Goal: Download file/media

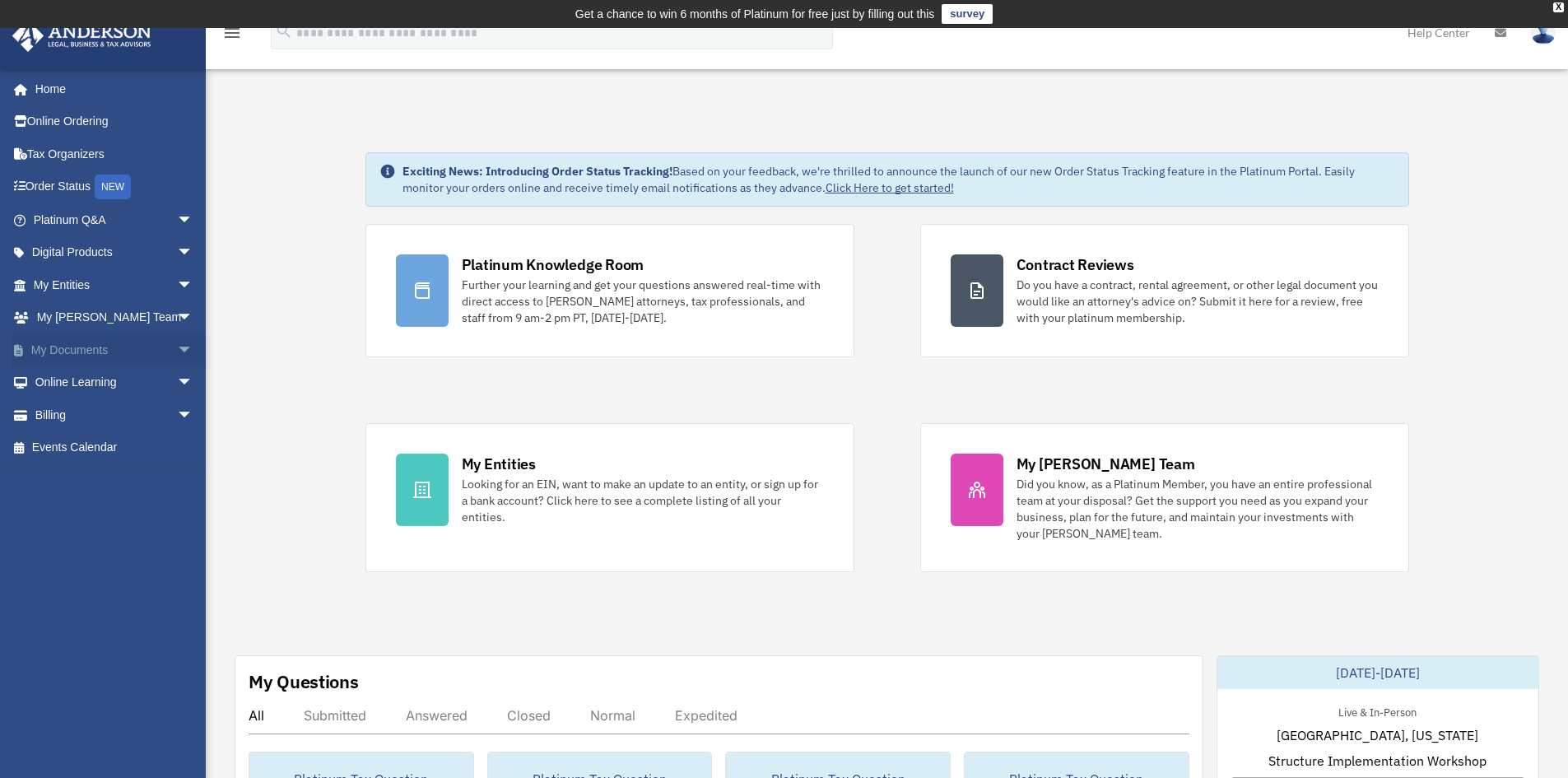
click at [148, 346] on link "My Documents arrow_drop_down" at bounding box center [115, 350] width 207 height 33
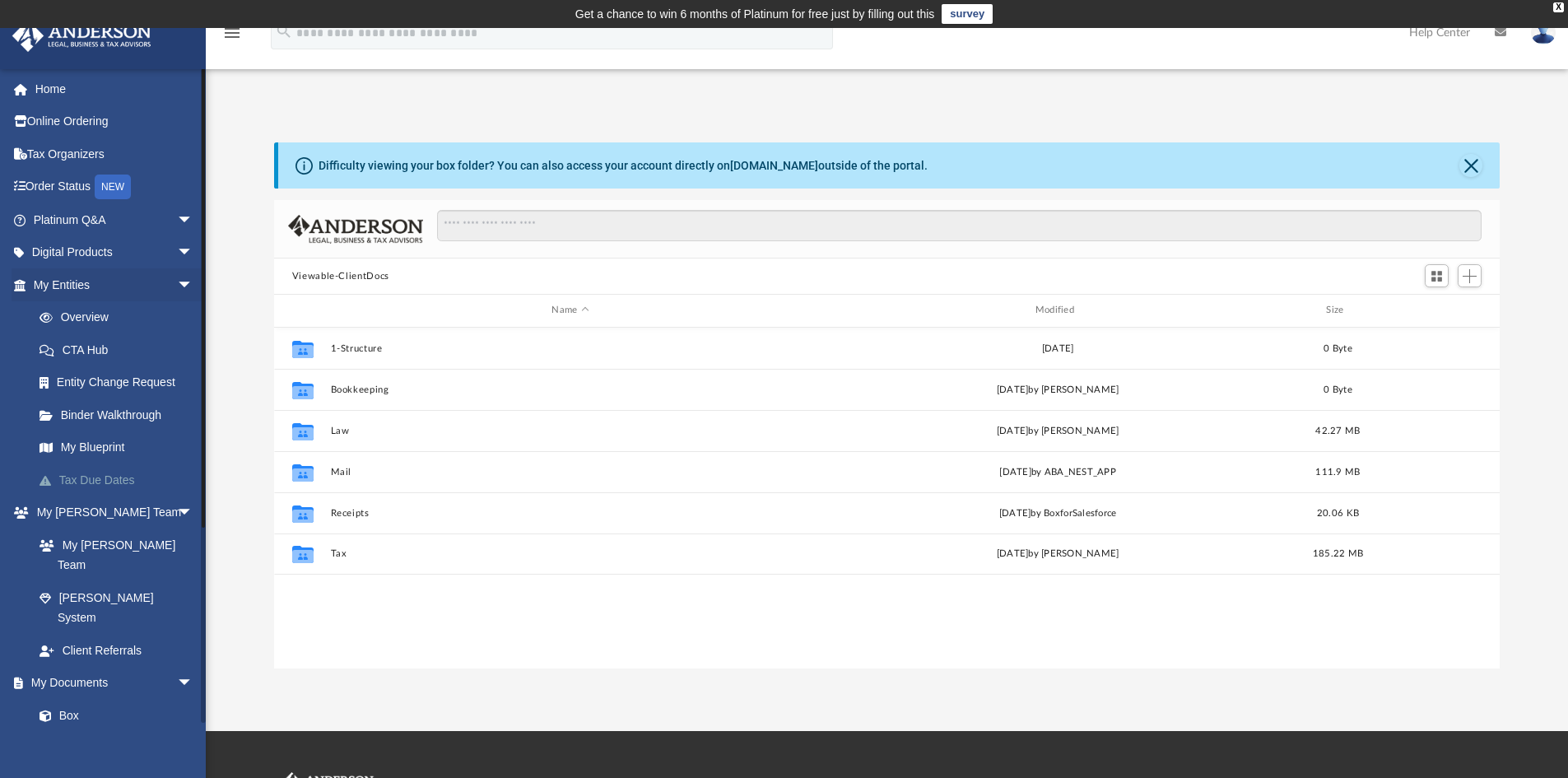
scroll to position [362, 1213]
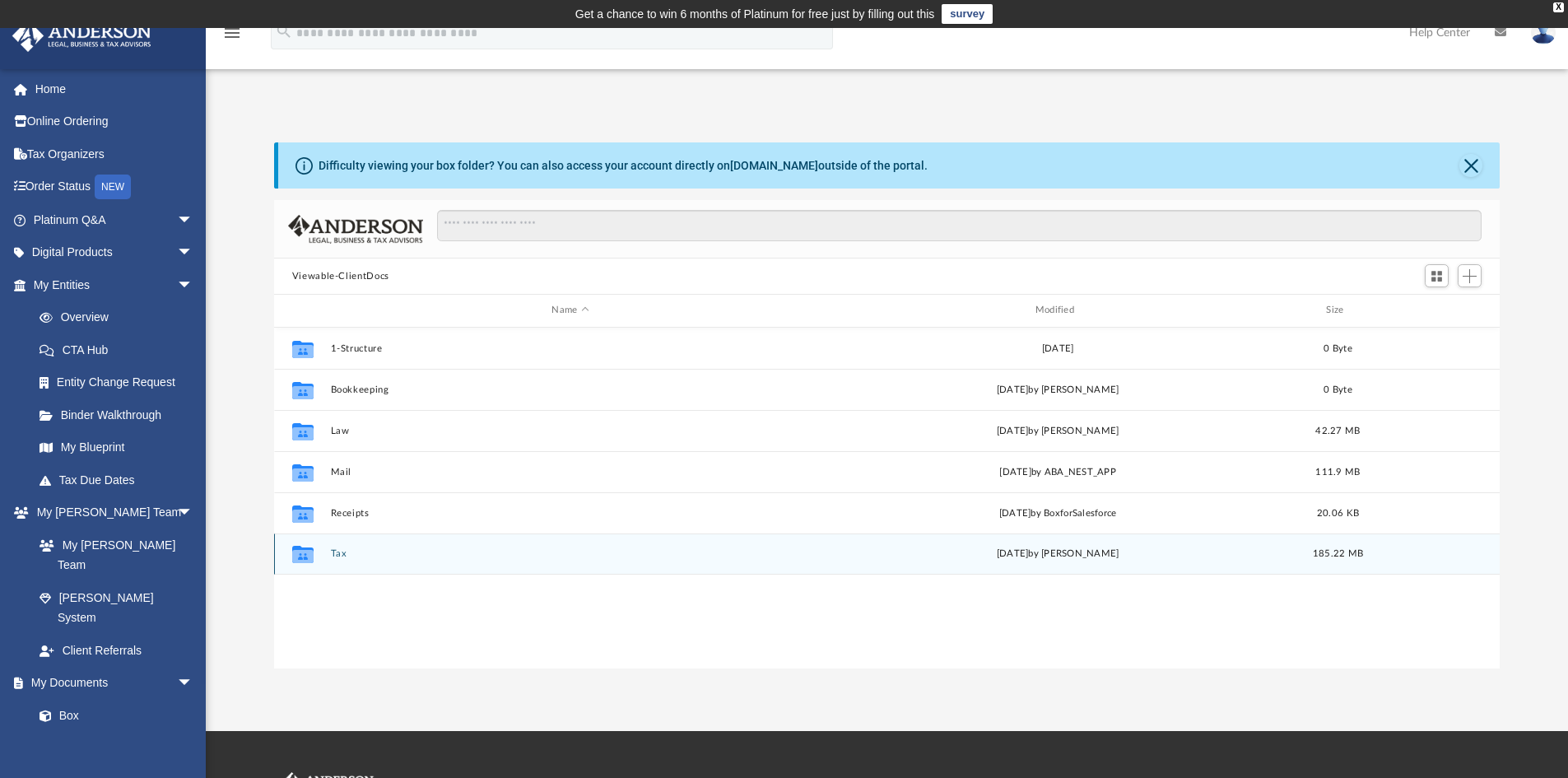
click at [334, 555] on button "Tax" at bounding box center [569, 554] width 480 height 11
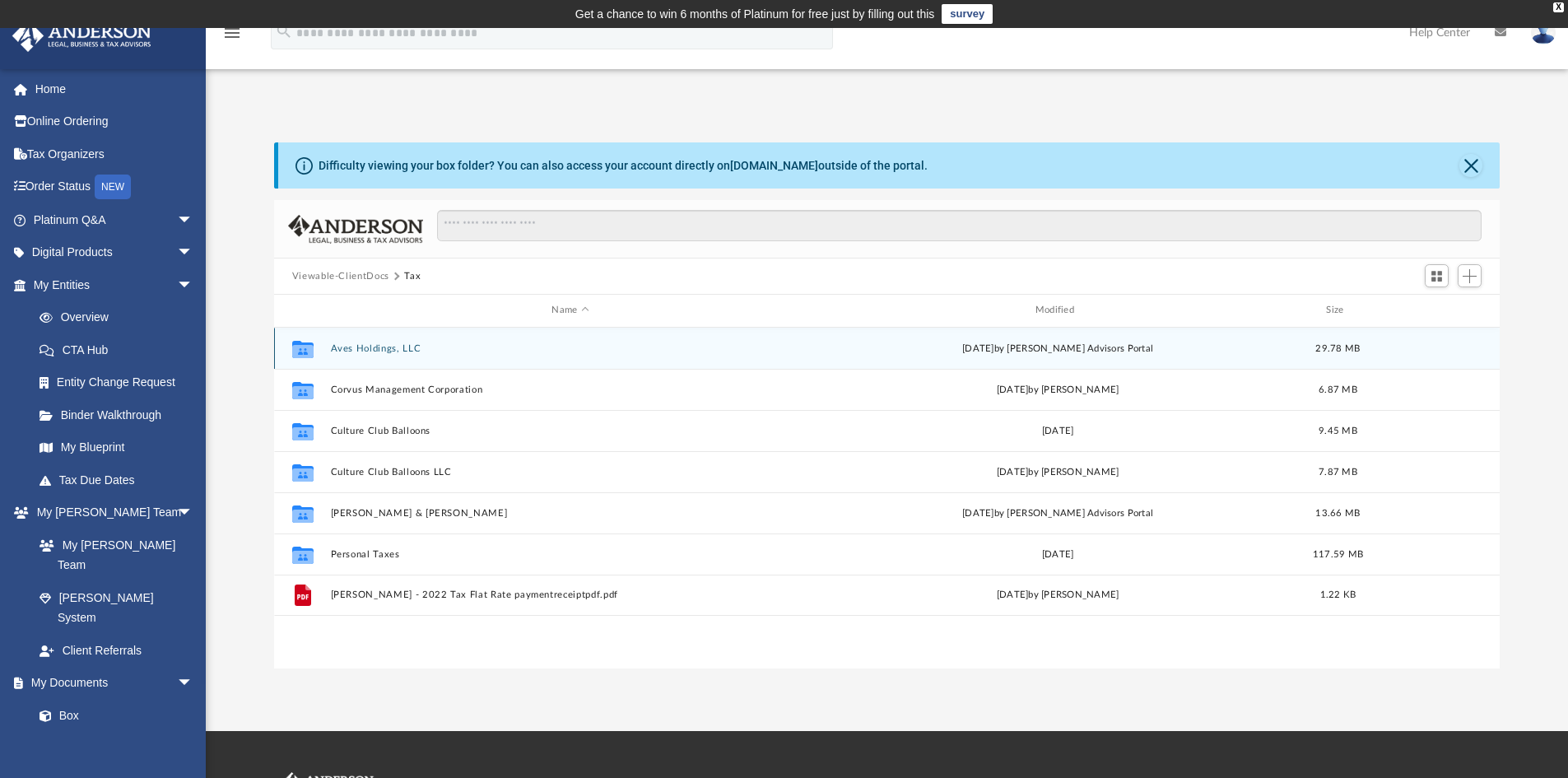
click at [364, 352] on button "Aves Holdings, LLC" at bounding box center [569, 349] width 480 height 11
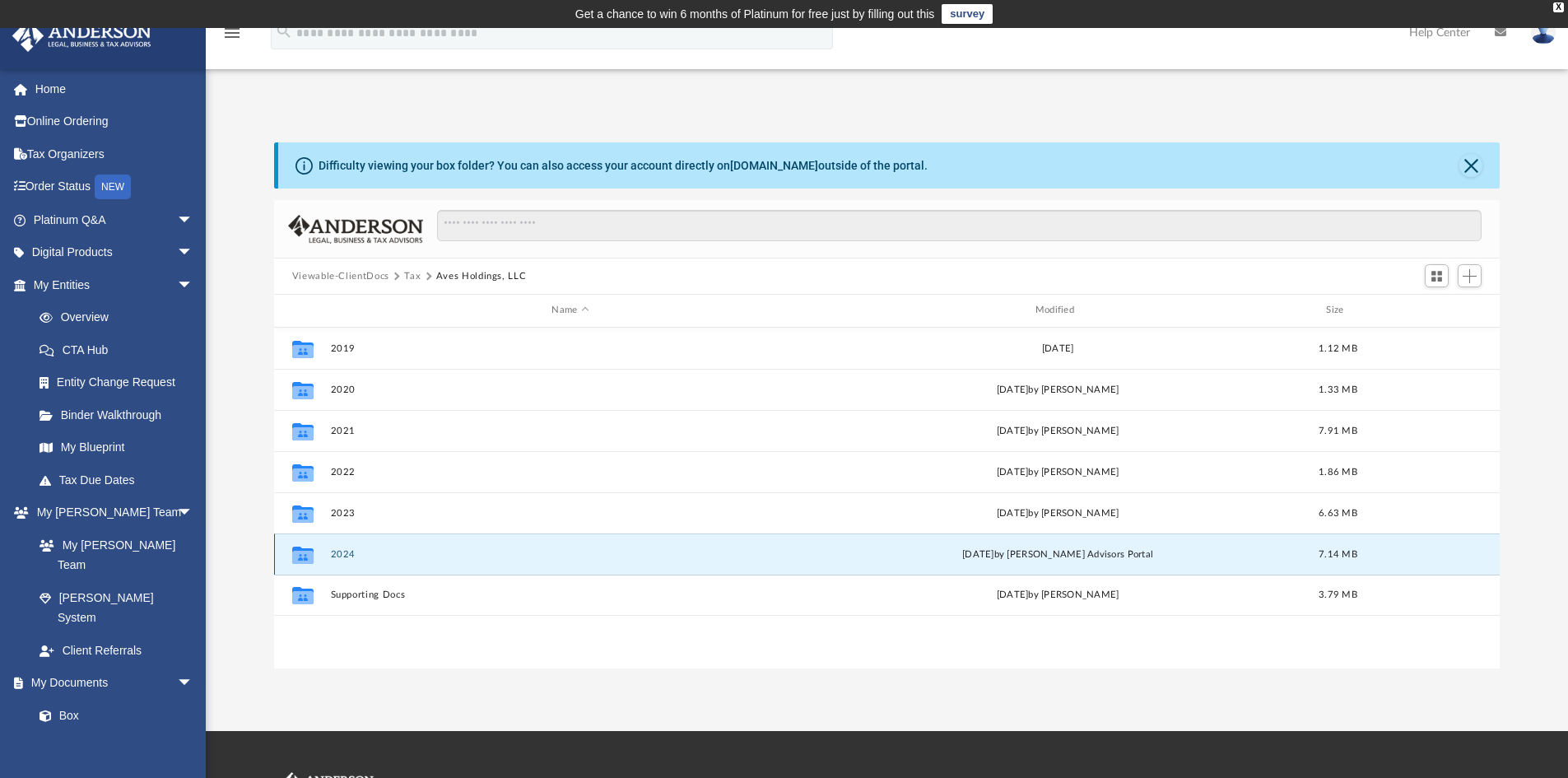
click at [344, 559] on button "2024" at bounding box center [569, 555] width 480 height 11
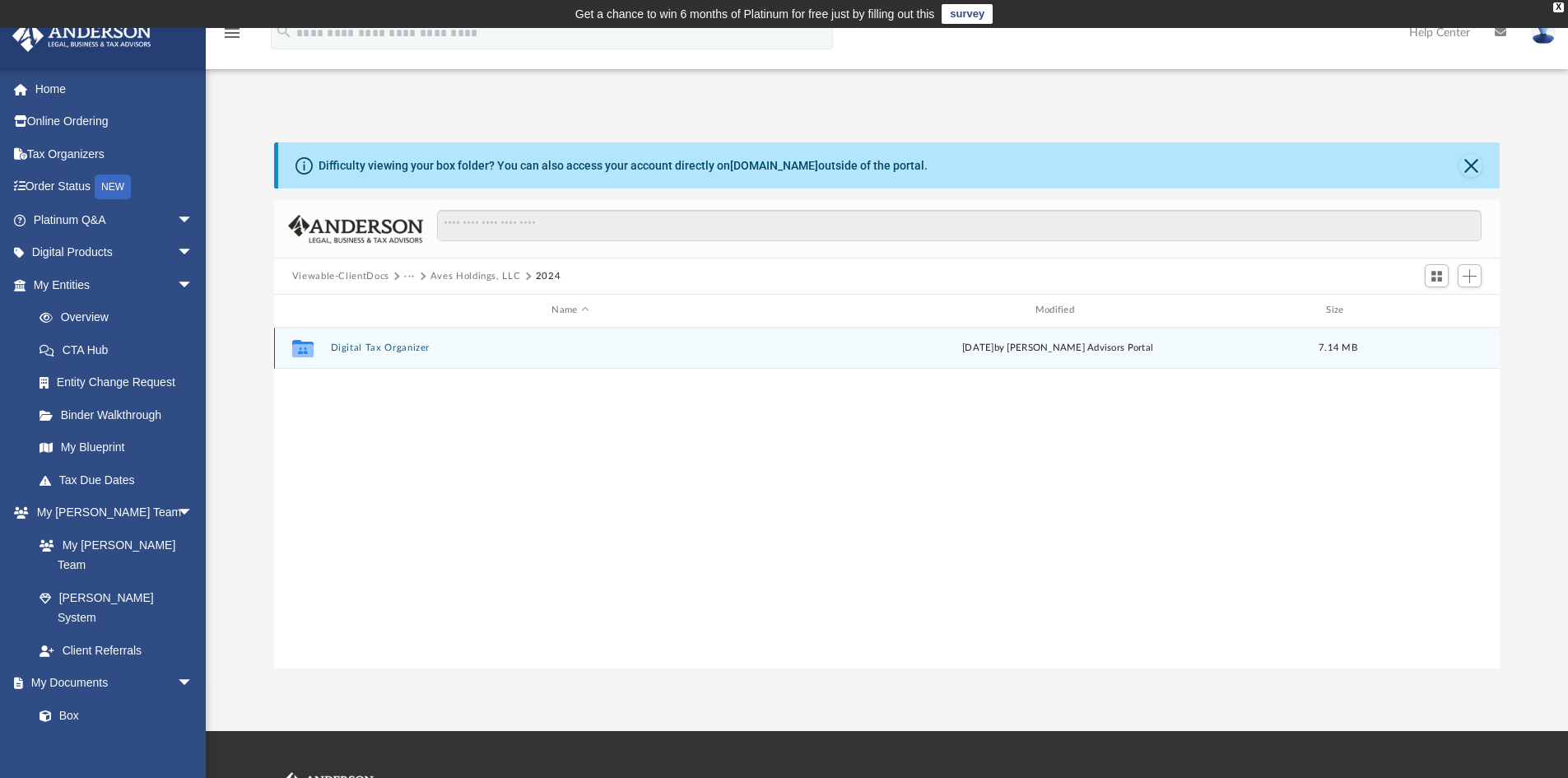
click at [382, 343] on button "Digital Tax Organizer" at bounding box center [569, 348] width 480 height 11
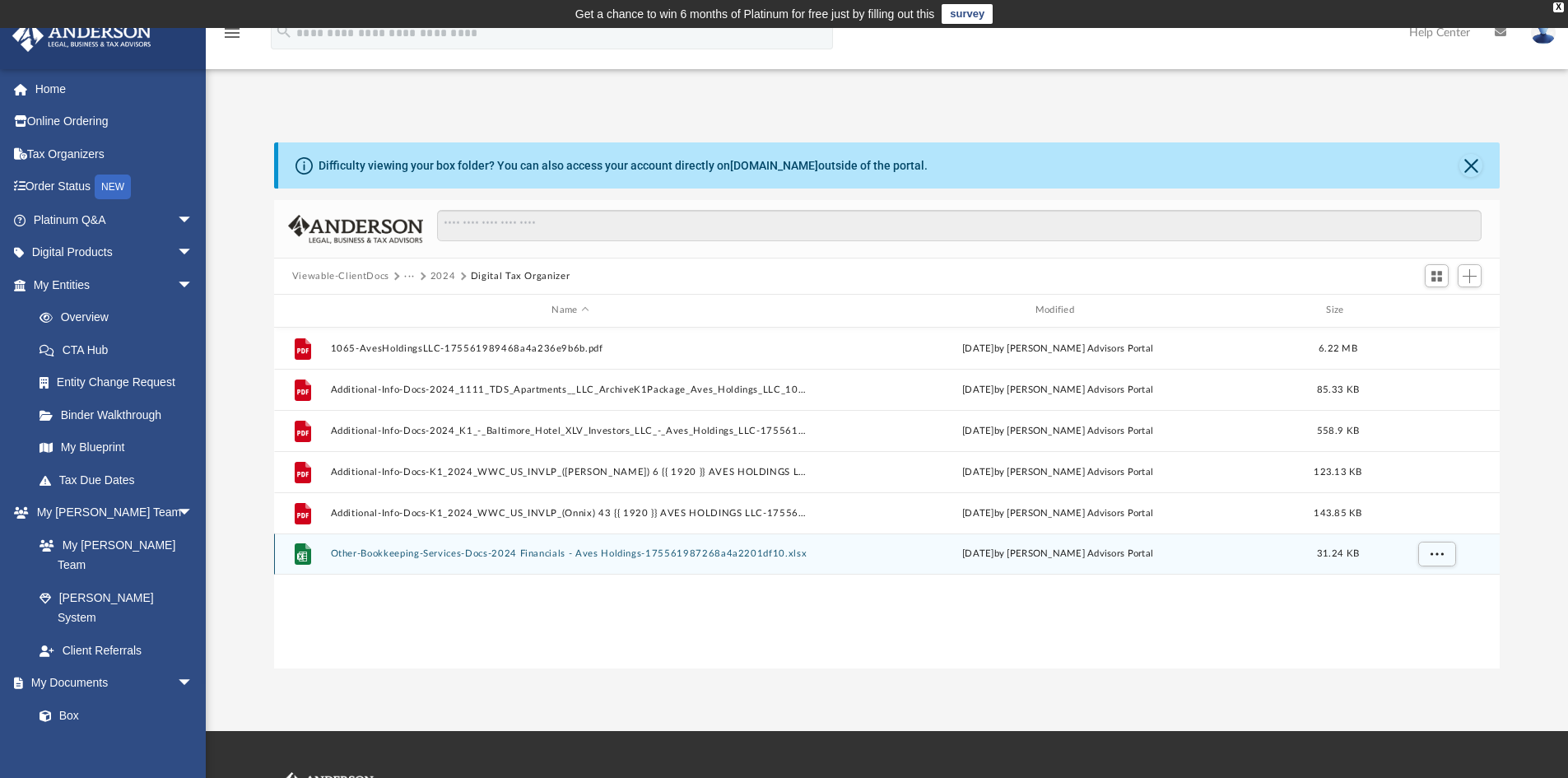
click at [380, 557] on button "Other-Bookkeeping-Services-Docs-2024 Financials - Aves Holdings-175561987268a4a…" at bounding box center [569, 554] width 480 height 11
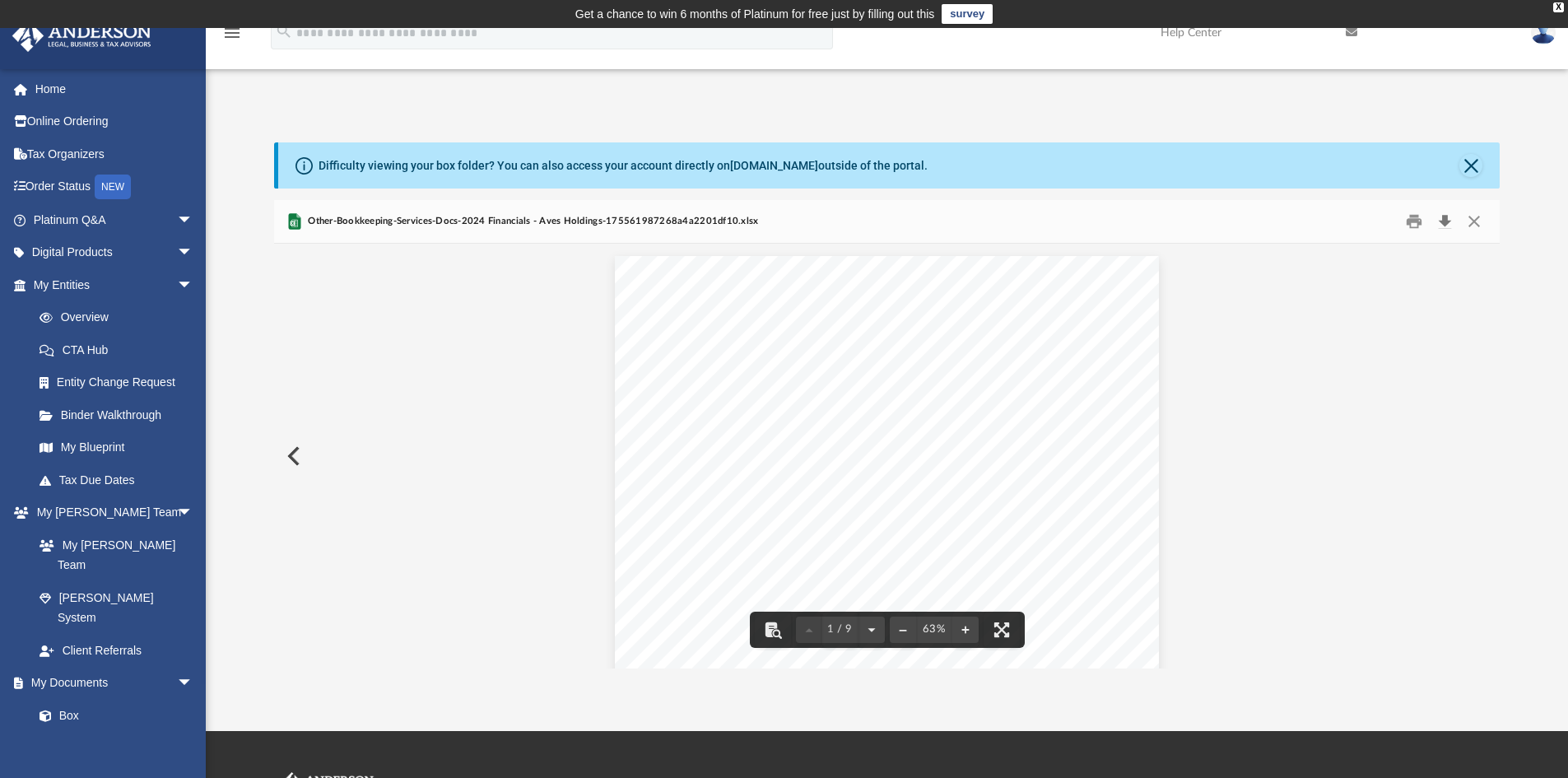
click at [1442, 218] on button "Download" at bounding box center [1445, 222] width 29 height 26
